Goal: Information Seeking & Learning: Learn about a topic

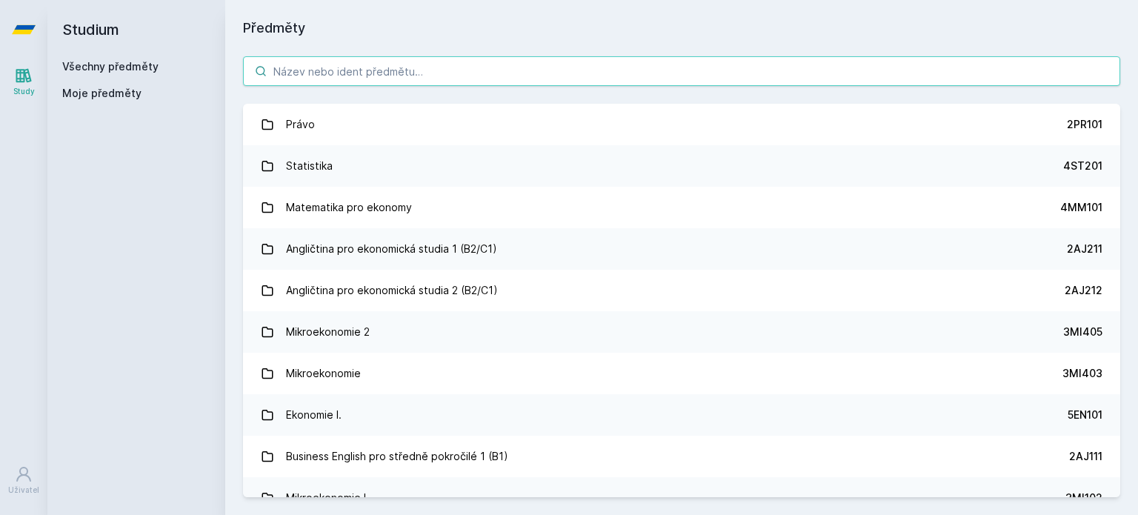
click at [470, 76] on input "search" at bounding box center [681, 71] width 877 height 30
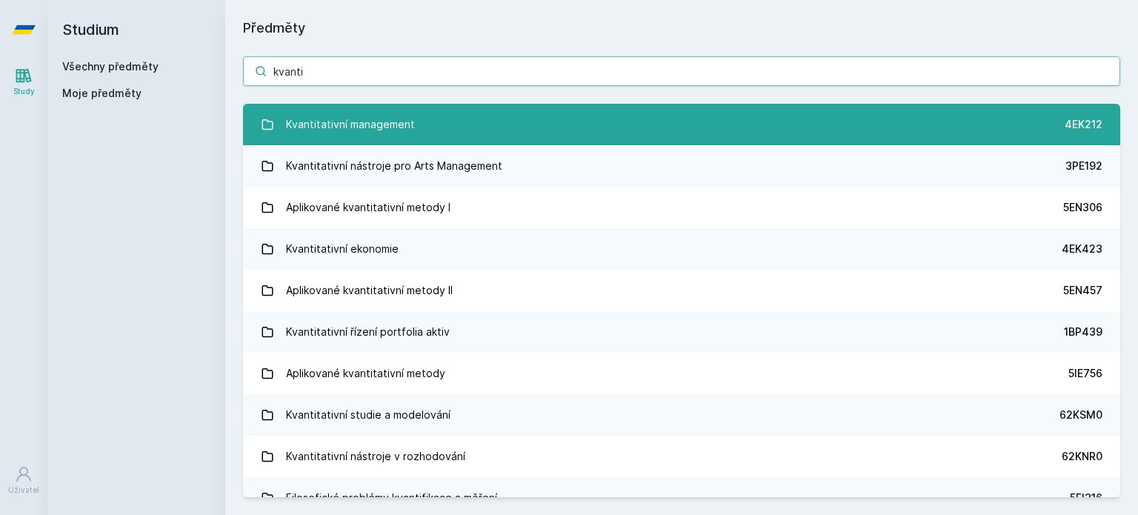
type input "kvanti"
click at [545, 130] on link "Kvantitativní management 4EK212" at bounding box center [681, 124] width 877 height 41
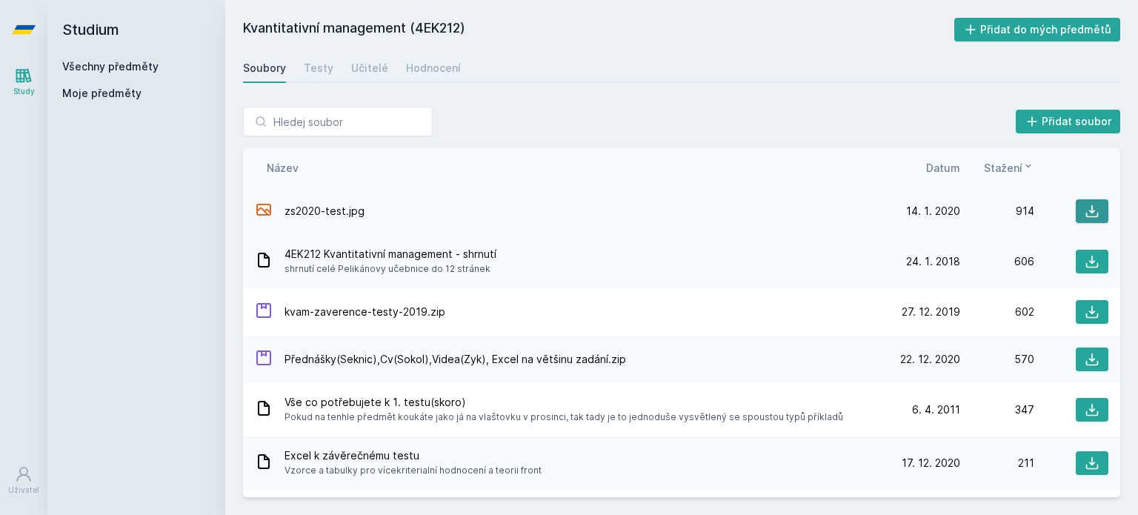
click at [1090, 216] on icon at bounding box center [1091, 211] width 15 height 15
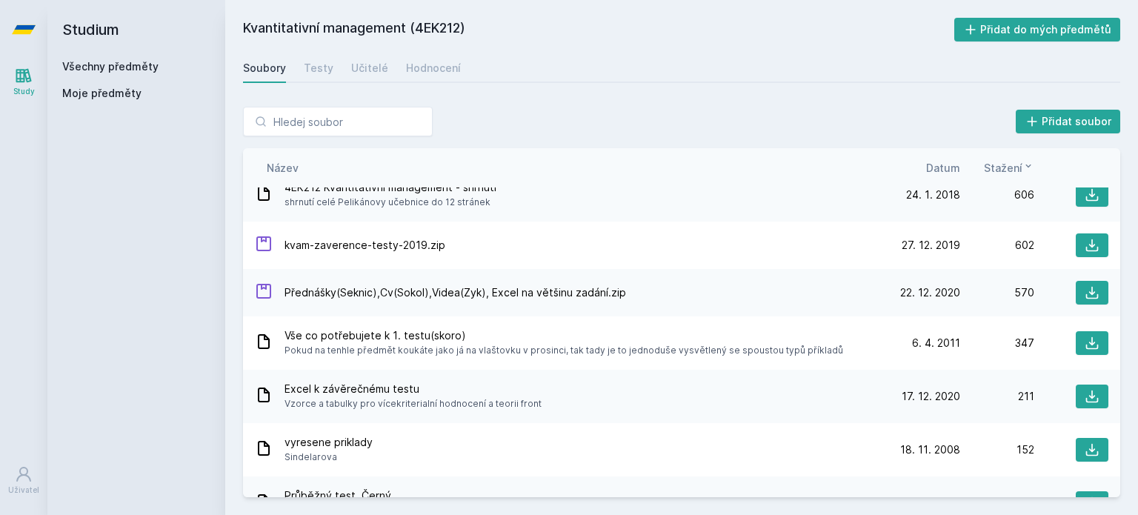
scroll to position [67, 0]
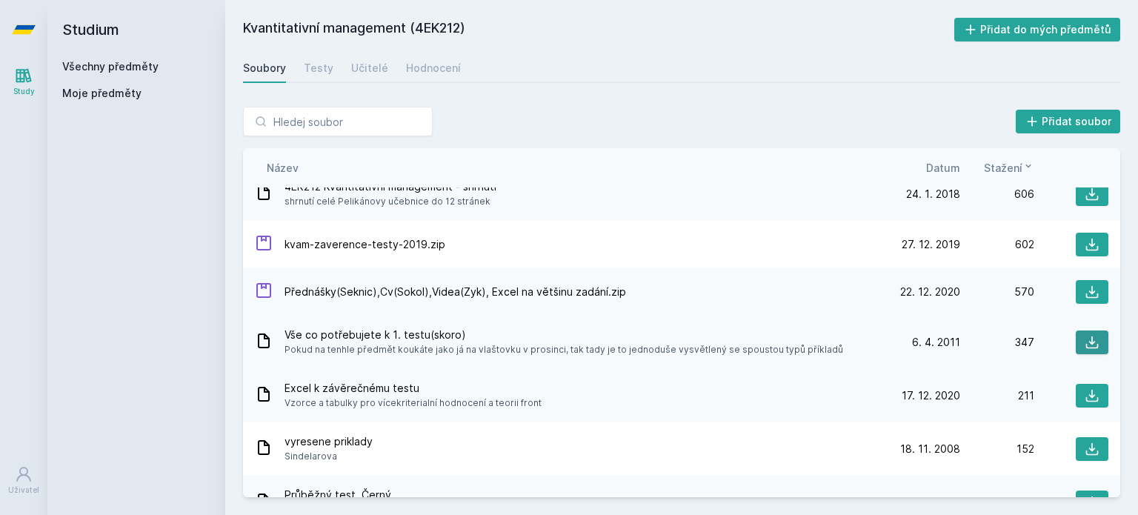
click at [1087, 333] on button at bounding box center [1091, 342] width 33 height 24
drag, startPoint x: 732, startPoint y: 336, endPoint x: 713, endPoint y: 328, distance: 20.9
click at [713, 328] on span "Vše co potřebujete k 1. testu(skoro)" at bounding box center [563, 334] width 558 height 15
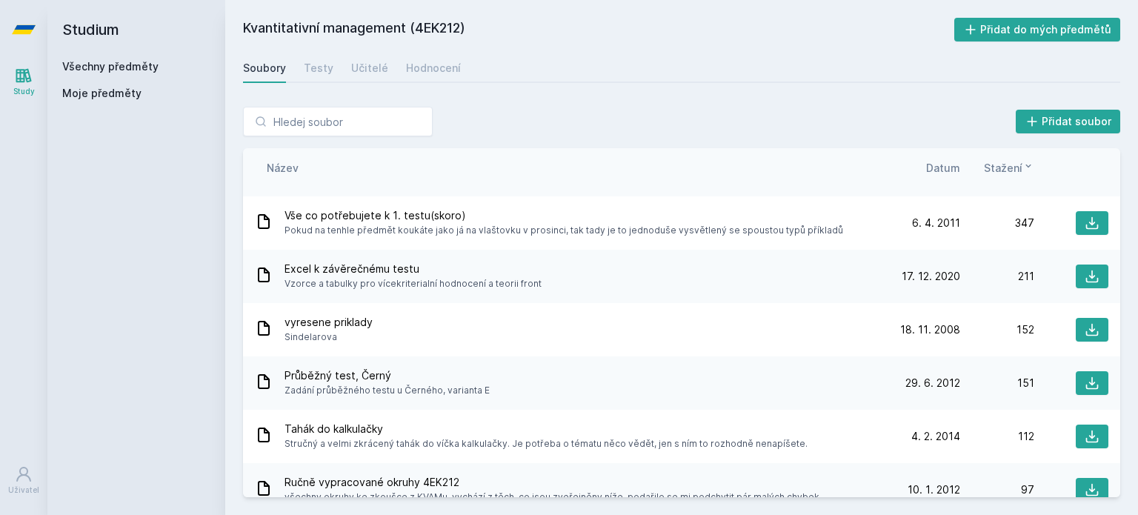
scroll to position [191, 0]
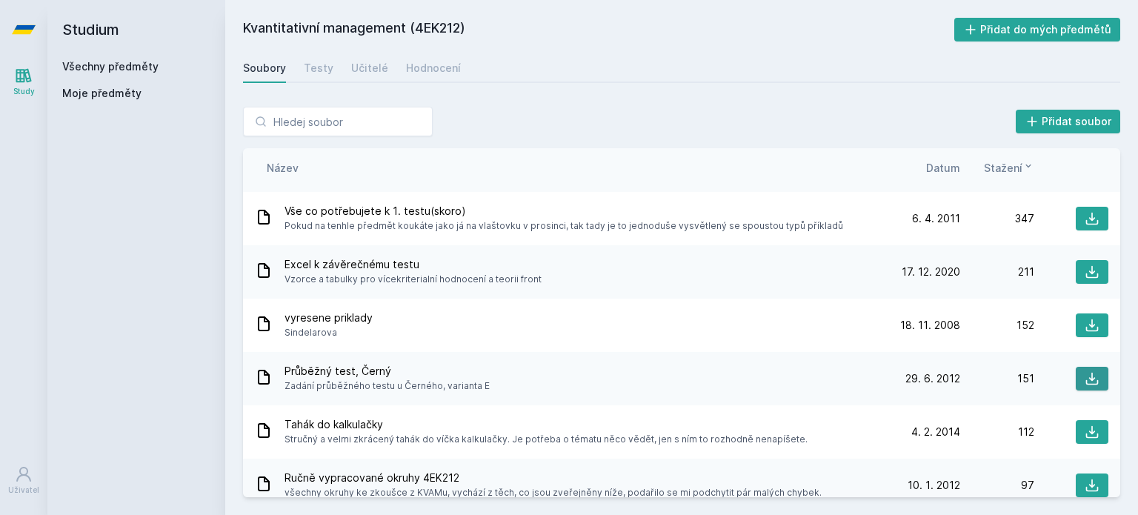
click at [1084, 381] on icon at bounding box center [1091, 378] width 15 height 15
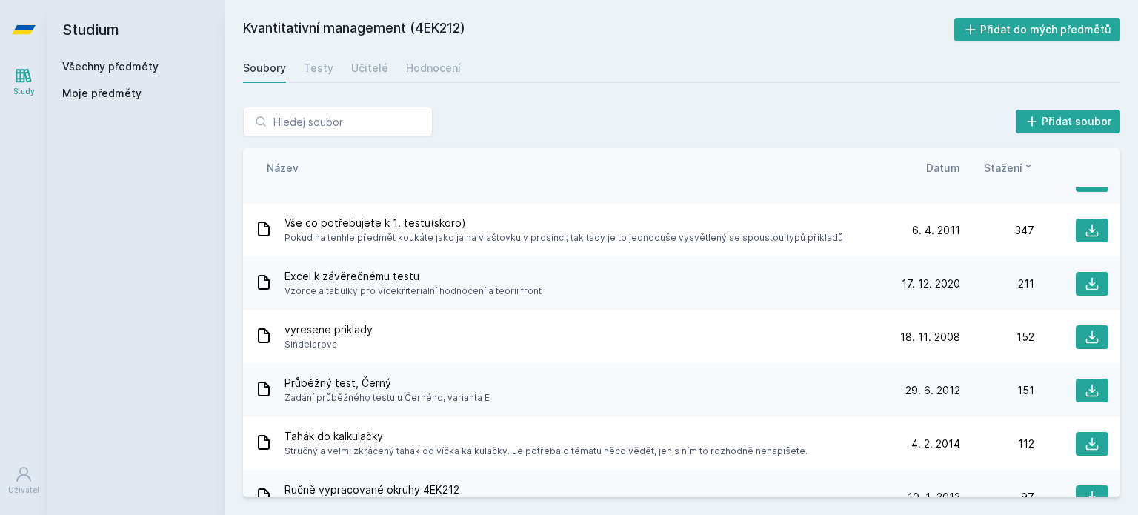
scroll to position [0, 0]
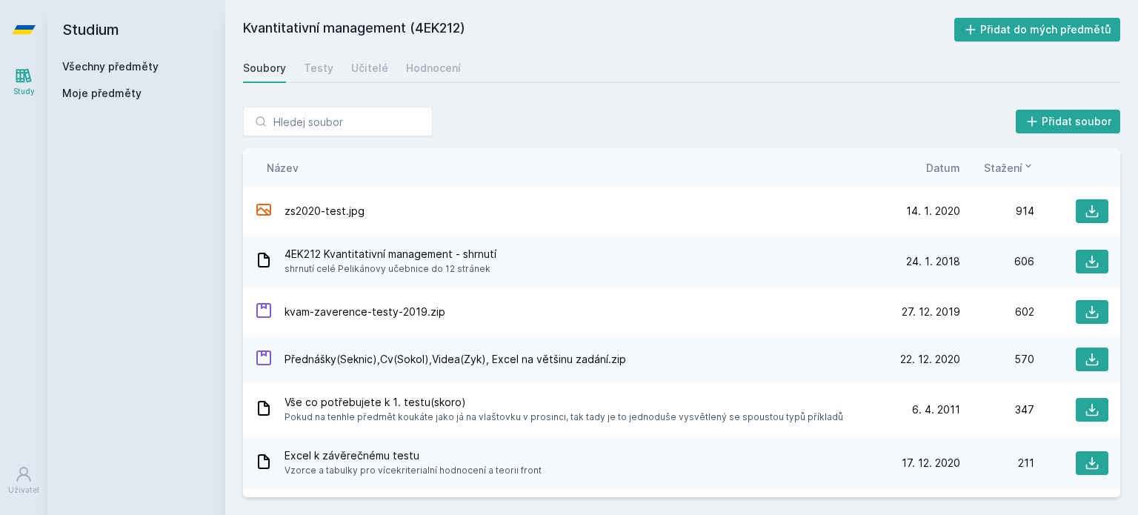
click at [950, 174] on span "Datum" at bounding box center [943, 168] width 34 height 16
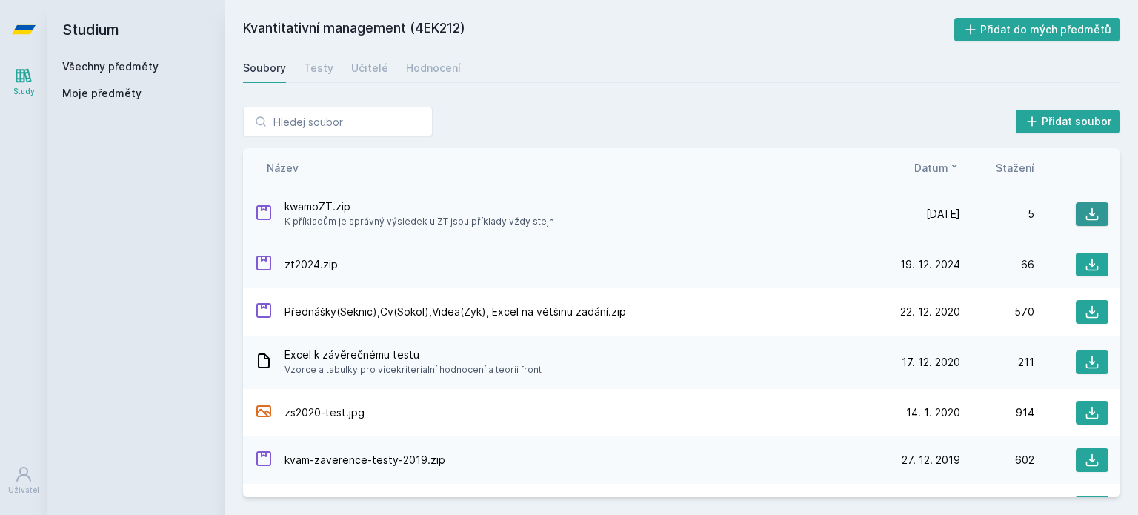
click at [1098, 213] on button at bounding box center [1091, 214] width 33 height 24
click at [1086, 311] on icon at bounding box center [1092, 312] width 13 height 13
